Goal: Information Seeking & Learning: Learn about a topic

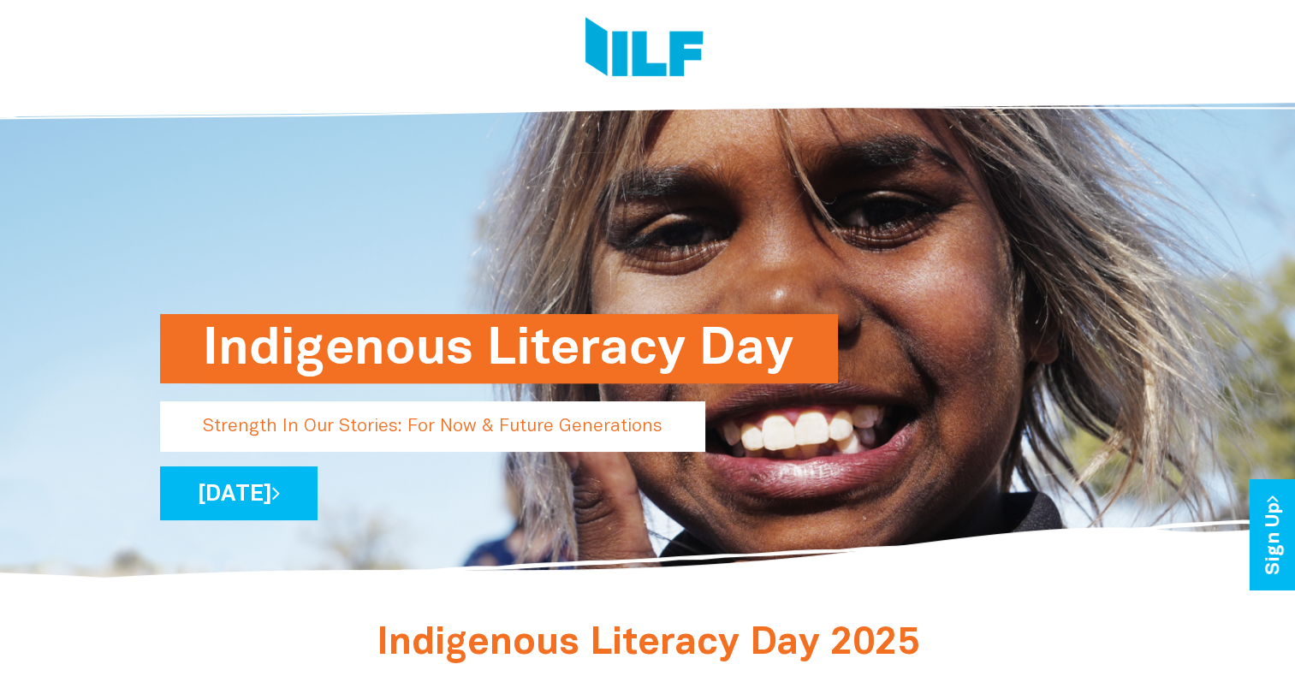
click at [522, 351] on h1 "Indigenous Literacy Day" at bounding box center [499, 348] width 592 height 69
click at [490, 438] on p "Strength In Our Stories: For Now & Future Generations" at bounding box center [432, 427] width 545 height 51
click at [318, 498] on link "[DATE]" at bounding box center [239, 494] width 158 height 54
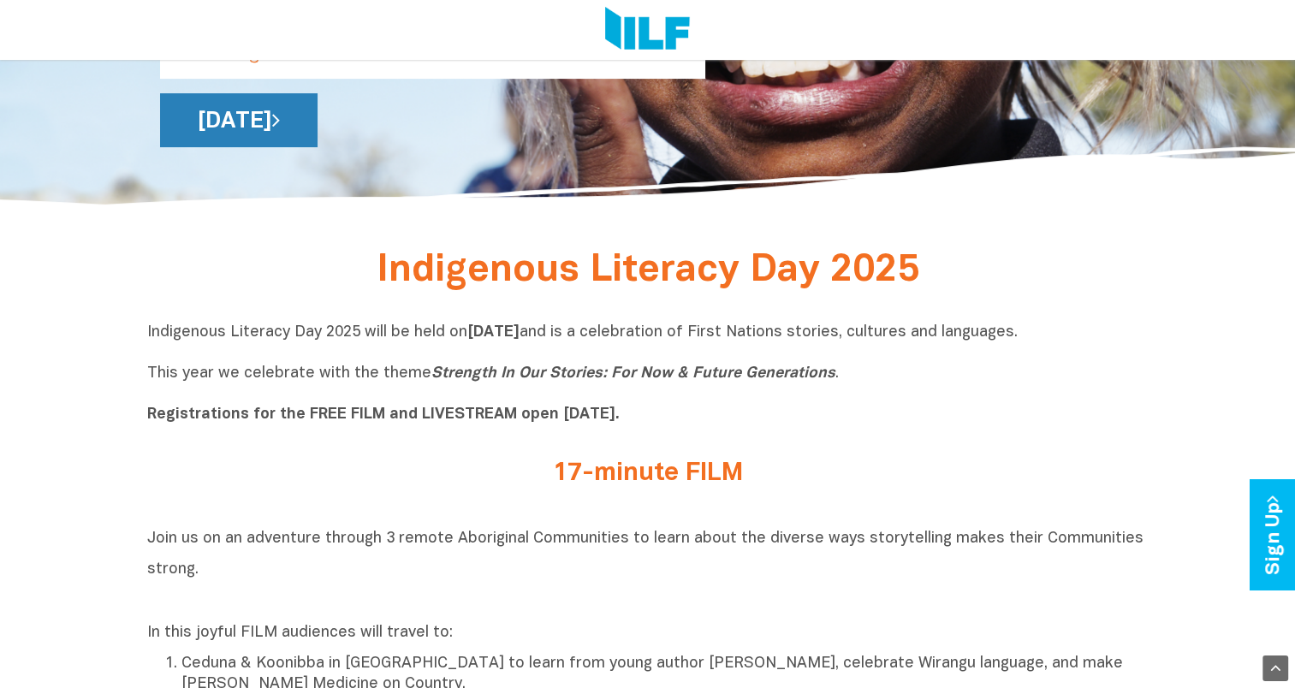
scroll to position [380, 0]
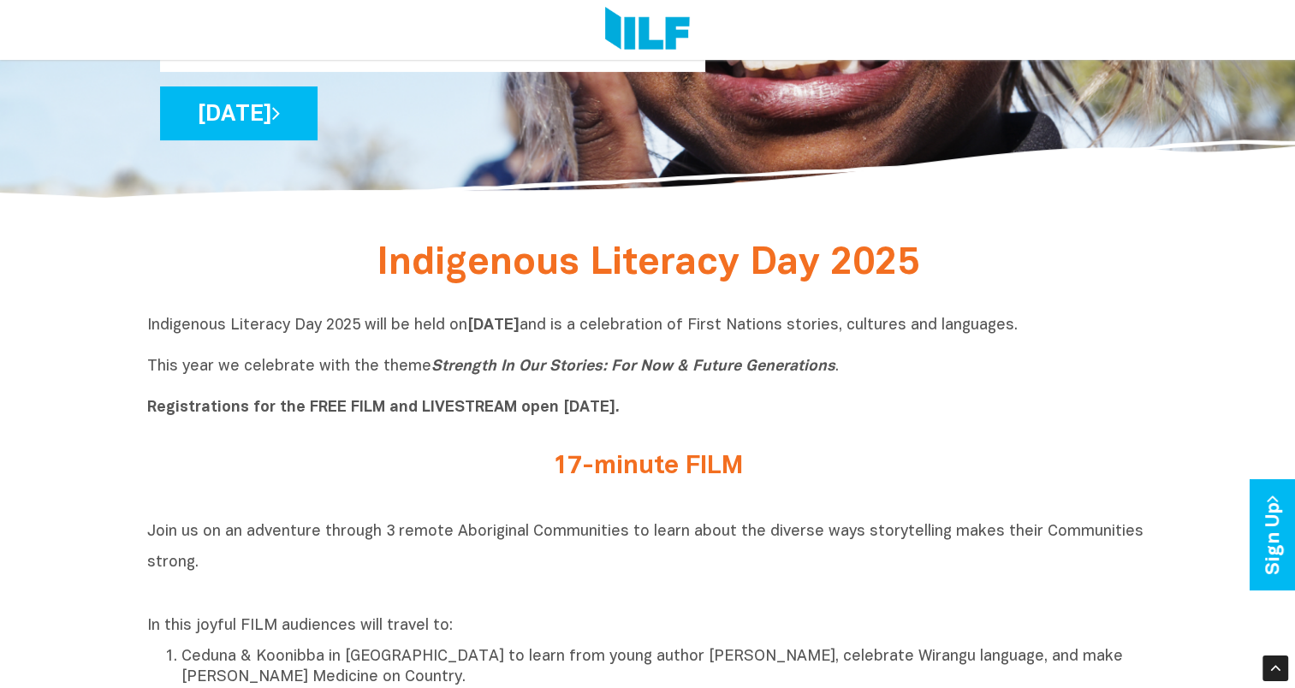
click at [607, 469] on h2 "17-minute FILM" at bounding box center [648, 467] width 642 height 28
click at [710, 461] on h2 "17-minute FILM" at bounding box center [648, 467] width 642 height 28
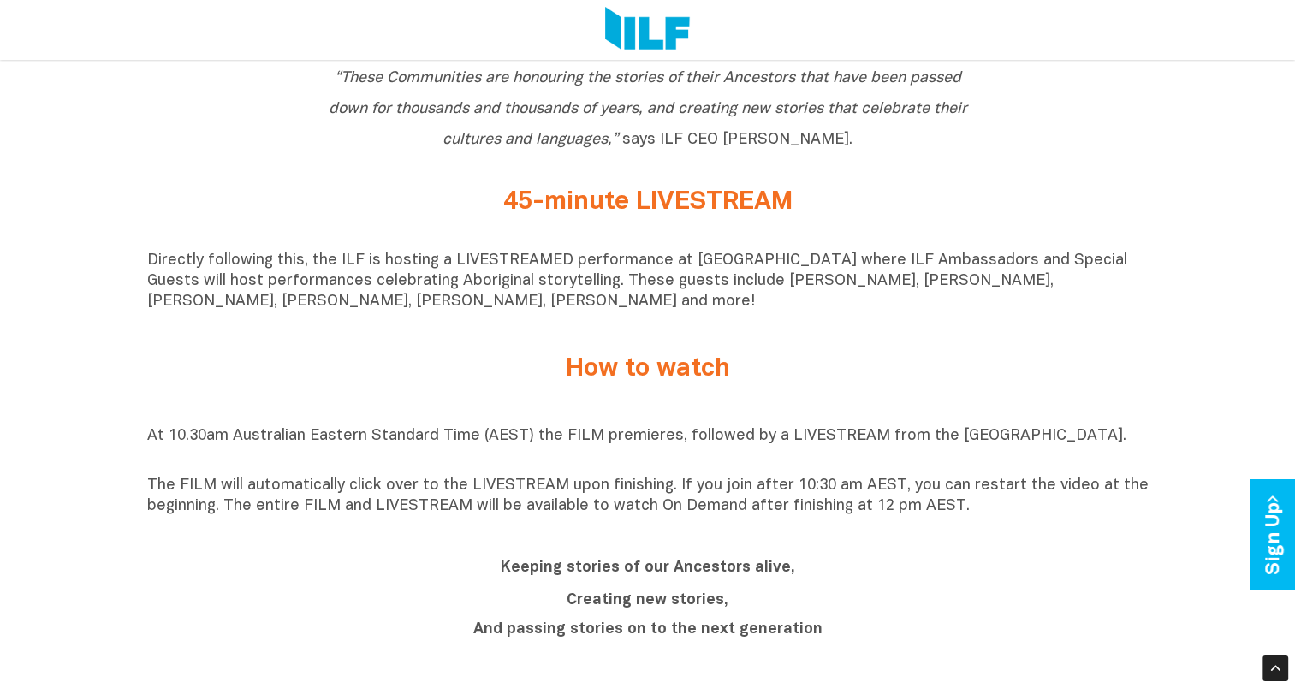
scroll to position [1147, 0]
